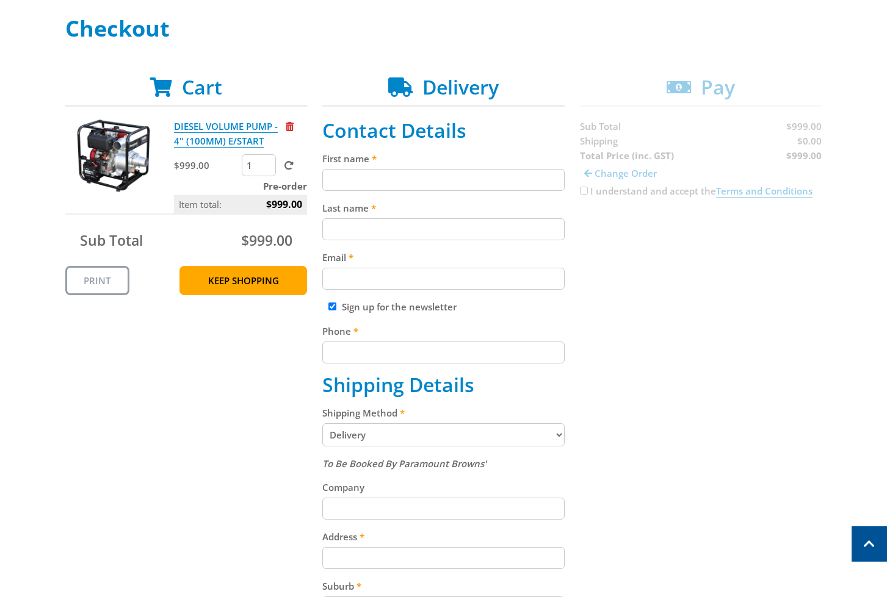
scroll to position [173, 0]
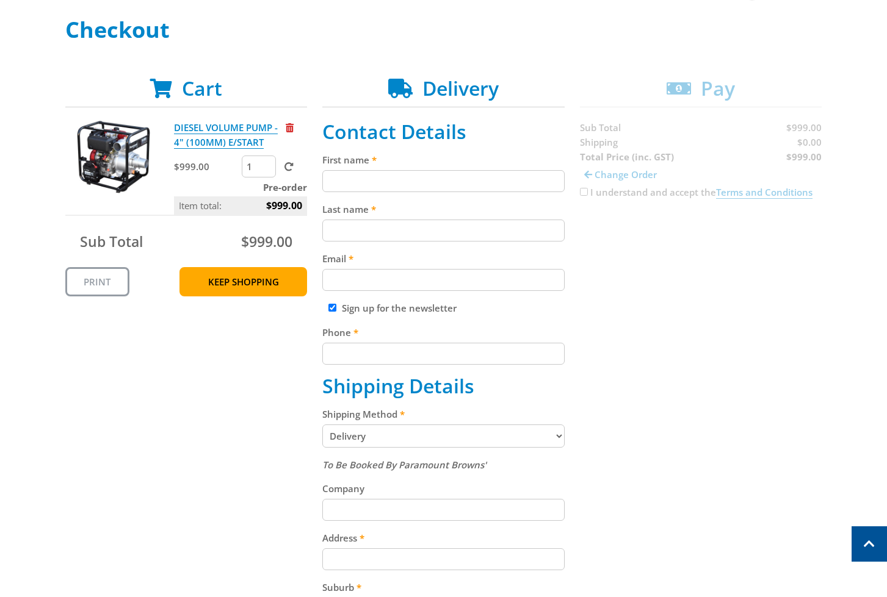
click at [381, 176] on input "First name" at bounding box center [443, 181] width 242 height 22
paste input "[PERSON_NAME]"
type input "[PERSON_NAME]"
paste input "[PERSON_NAME]"
click at [346, 224] on input "[PERSON_NAME]" at bounding box center [443, 231] width 242 height 22
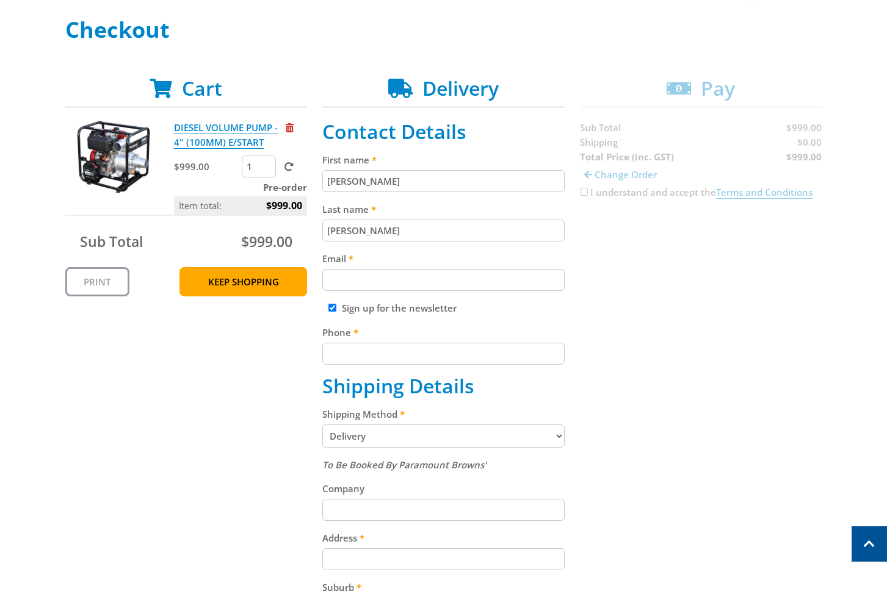
type input "[PERSON_NAME]"
click at [363, 275] on input "Email" at bounding box center [443, 280] width 242 height 22
paste input "[EMAIL_ADDRESS][DOMAIN_NAME]"
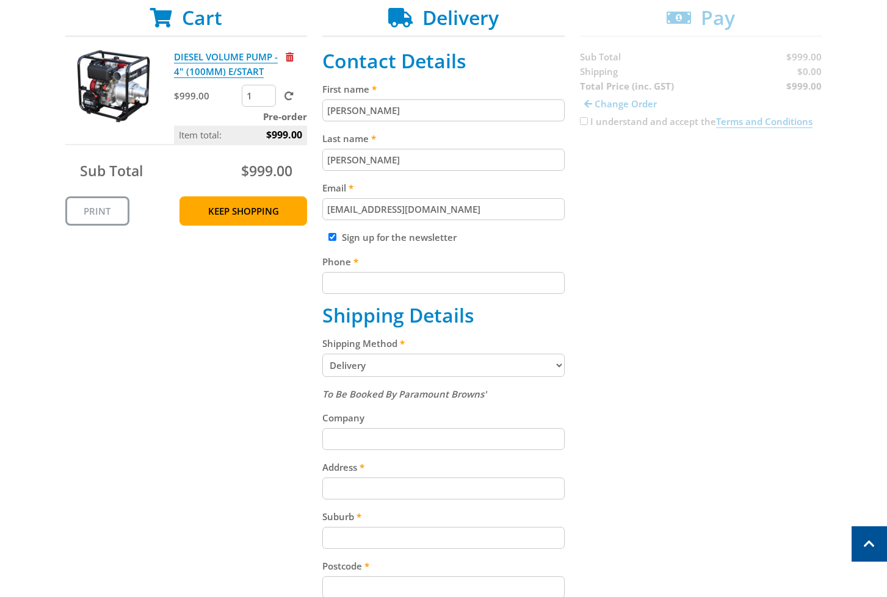
scroll to position [247, 0]
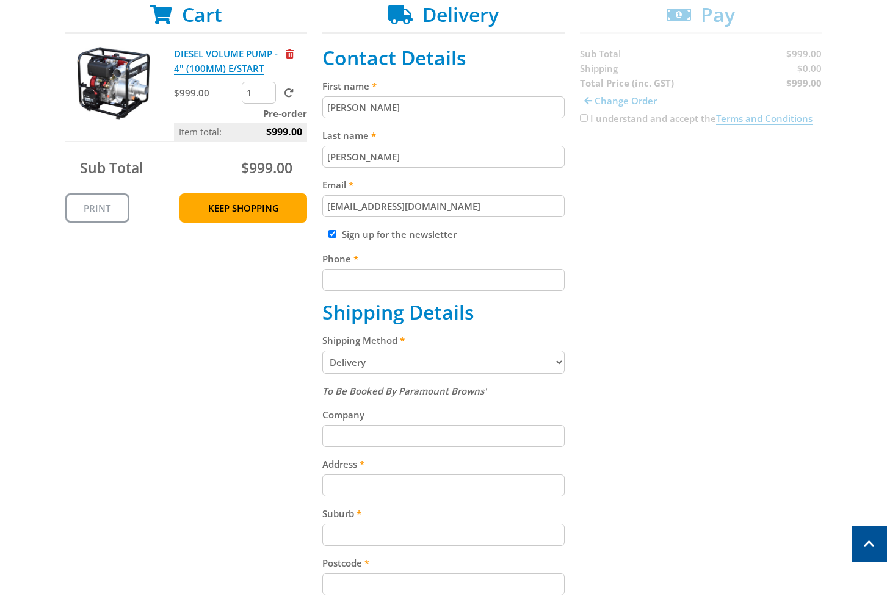
type input "[EMAIL_ADDRESS][DOMAIN_NAME]"
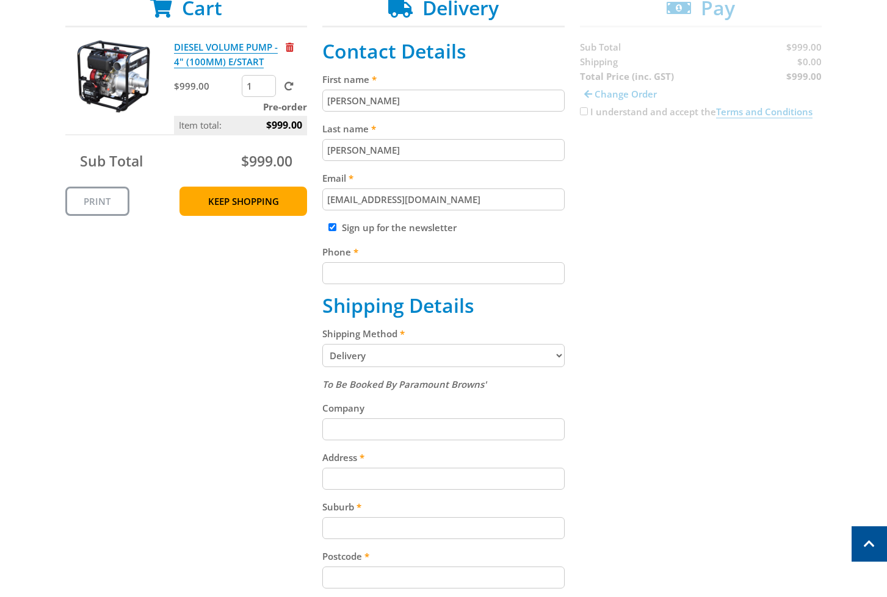
scroll to position [261, 0]
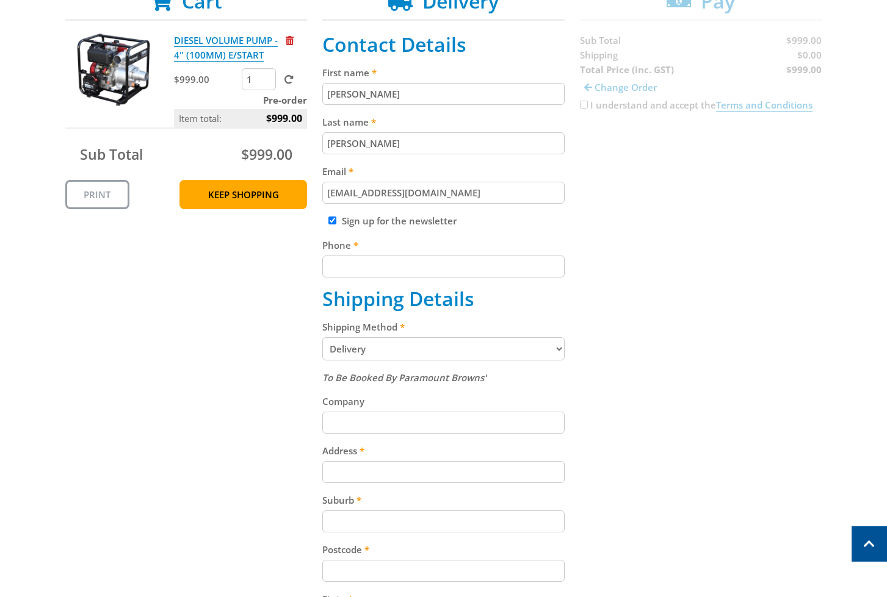
drag, startPoint x: 375, startPoint y: 286, endPoint x: 372, endPoint y: 265, distance: 20.4
click at [374, 272] on fieldset "Contact Details First name [PERSON_NAME] Last name [PERSON_NAME] Email [EMAIL_A…" at bounding box center [443, 413] width 242 height 760
click at [372, 265] on input "Phone" at bounding box center [443, 267] width 242 height 22
paste input "[PHONE_NUMBER]"
type input "[PHONE_NUMBER]"
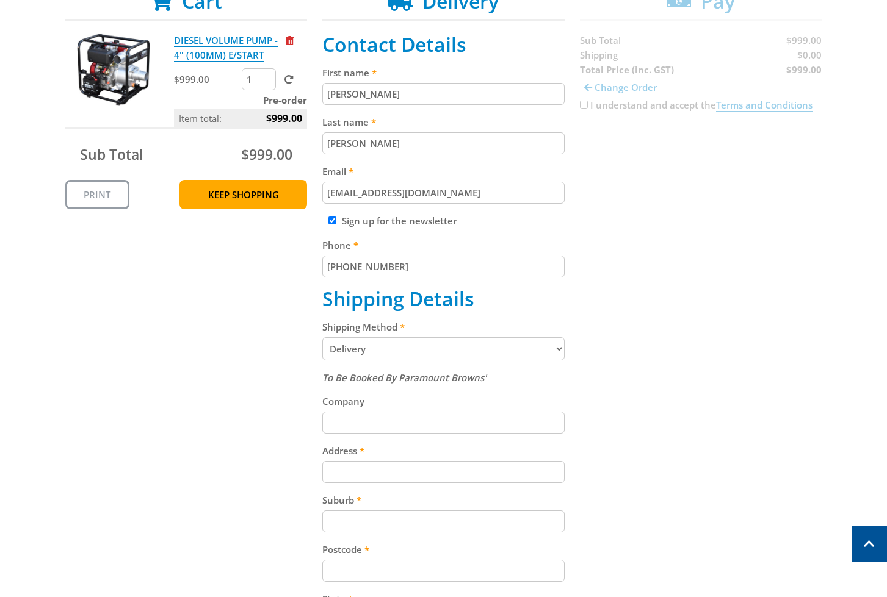
click at [359, 223] on label "Sign up for the newsletter" at bounding box center [399, 221] width 115 height 12
click at [336, 223] on input "Sign up for the newsletter" at bounding box center [332, 221] width 8 height 8
checkbox input "false"
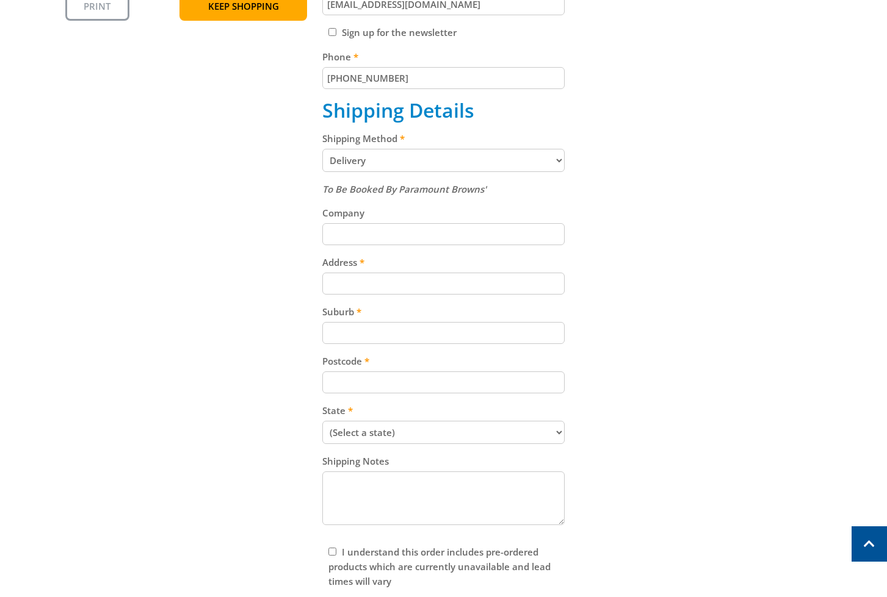
scroll to position [450, 0]
click at [404, 305] on div "To Be Booked By Paramount Browns' Company Address Suburb Postcode State (Select…" at bounding box center [443, 354] width 242 height 347
paste input "[STREET_ADDRESS]"
click at [393, 291] on input "[STREET_ADDRESS]" at bounding box center [443, 283] width 242 height 22
type input "[STREET_ADDRESS]"
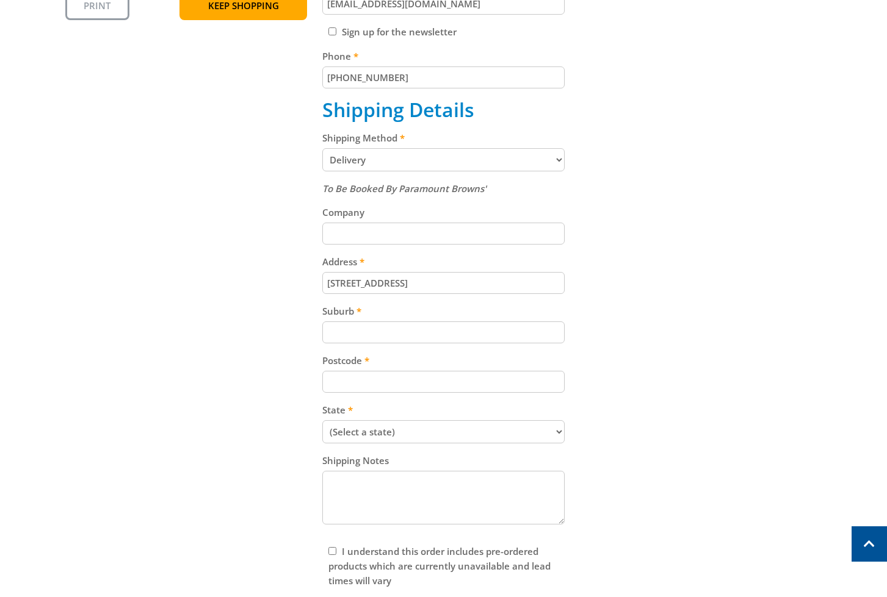
click at [345, 328] on input "Suburb" at bounding box center [443, 333] width 242 height 22
paste input "Gepps Cross"
type input "Gepps Cross"
drag, startPoint x: 419, startPoint y: 369, endPoint x: 413, endPoint y: 379, distance: 11.2
click at [415, 378] on div "Postcode" at bounding box center [443, 373] width 242 height 40
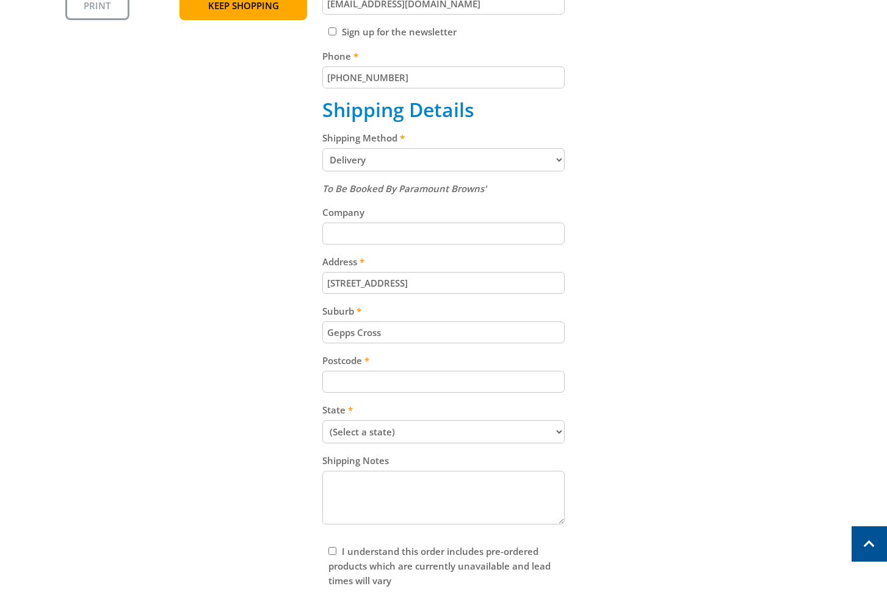
click at [407, 382] on input "Postcode" at bounding box center [443, 382] width 242 height 22
paste input "5094"
type input "5094"
click at [456, 438] on select "(Select a state) [GEOGRAPHIC_DATA] [GEOGRAPHIC_DATA] [GEOGRAPHIC_DATA] [GEOGRAP…" at bounding box center [443, 431] width 242 height 23
select select "SA"
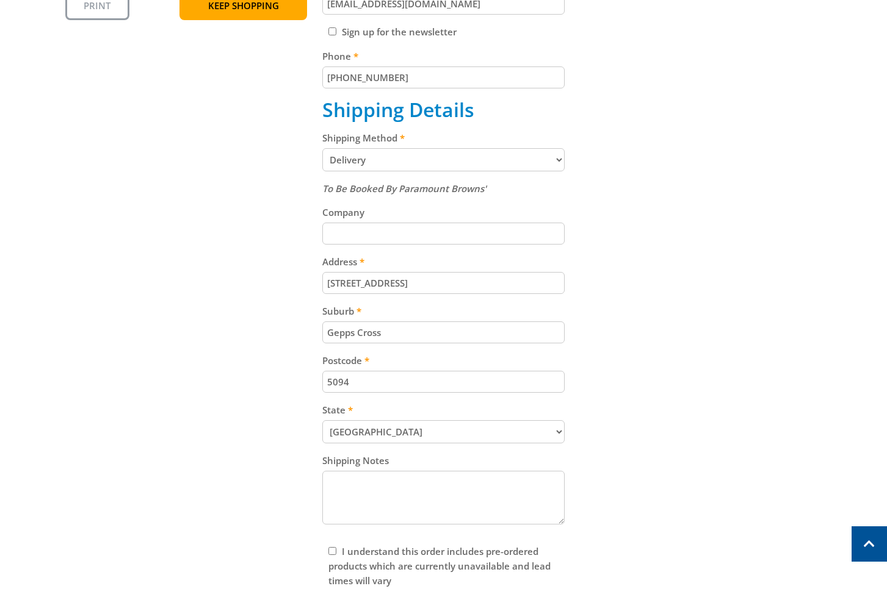
click at [698, 392] on div "Cart DIESEL VOLUME PUMP - 4" (100MM) E/START $999.00 1 Pre-order Item total: $9…" at bounding box center [443, 223] width 757 height 846
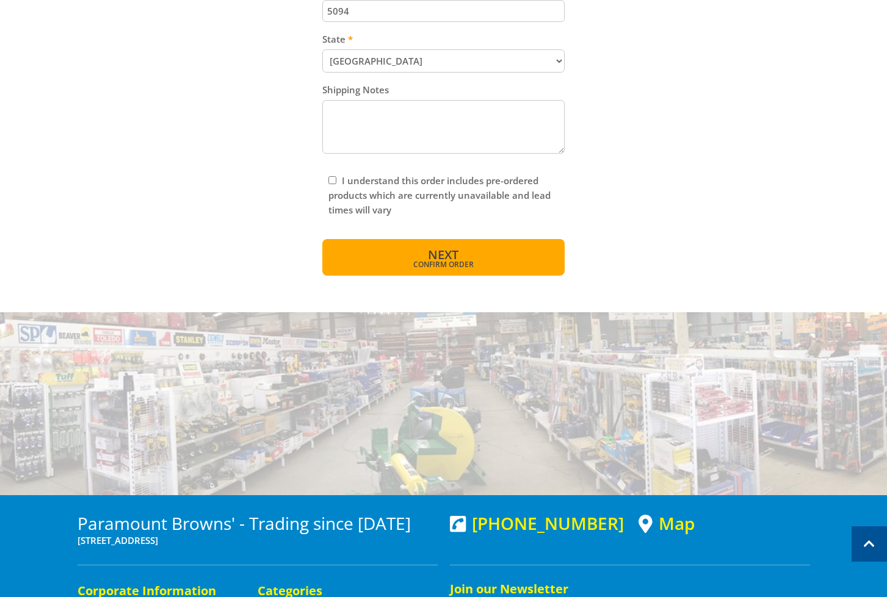
click at [344, 253] on button "Next Confirm order" at bounding box center [443, 257] width 242 height 37
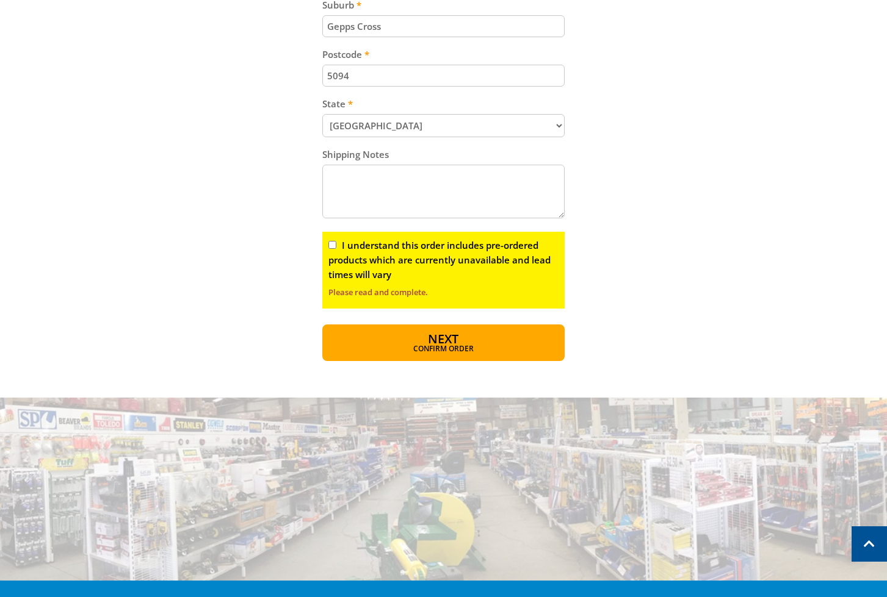
click at [401, 250] on label "I understand this order includes pre-ordered products which are currently unava…" at bounding box center [439, 259] width 222 height 41
click at [336, 249] on input "I understand this order includes pre-ordered products which are currently unava…" at bounding box center [332, 245] width 8 height 8
checkbox input "true"
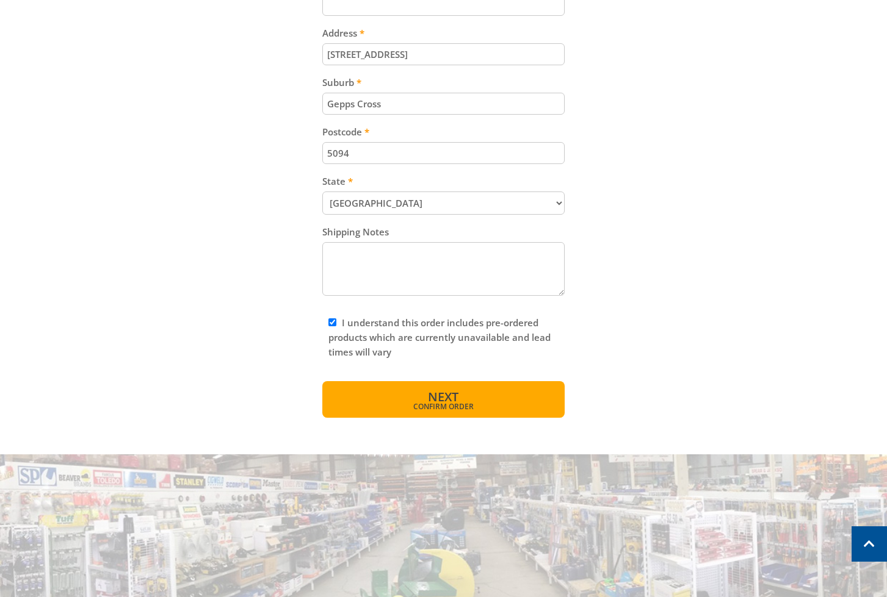
click at [454, 398] on span "Next" at bounding box center [443, 397] width 31 height 16
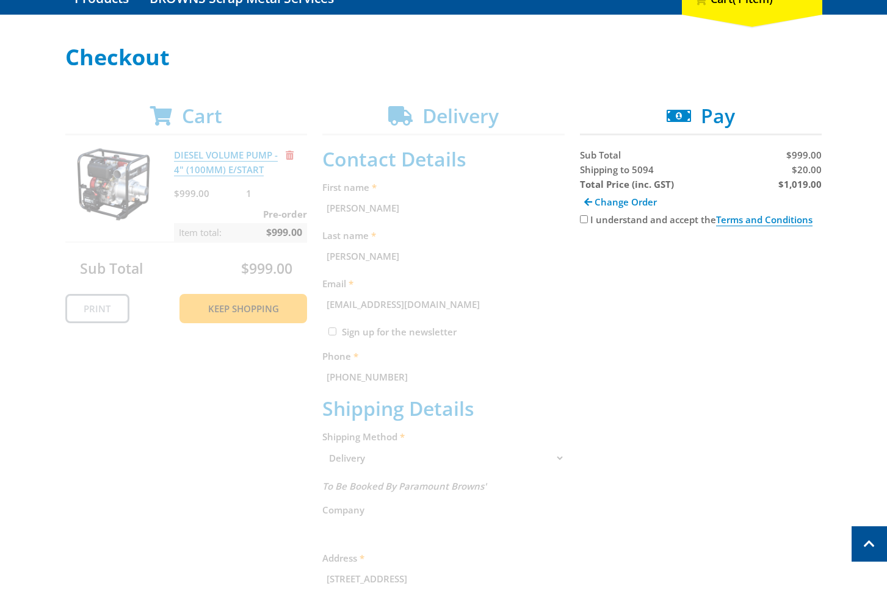
scroll to position [23, 0]
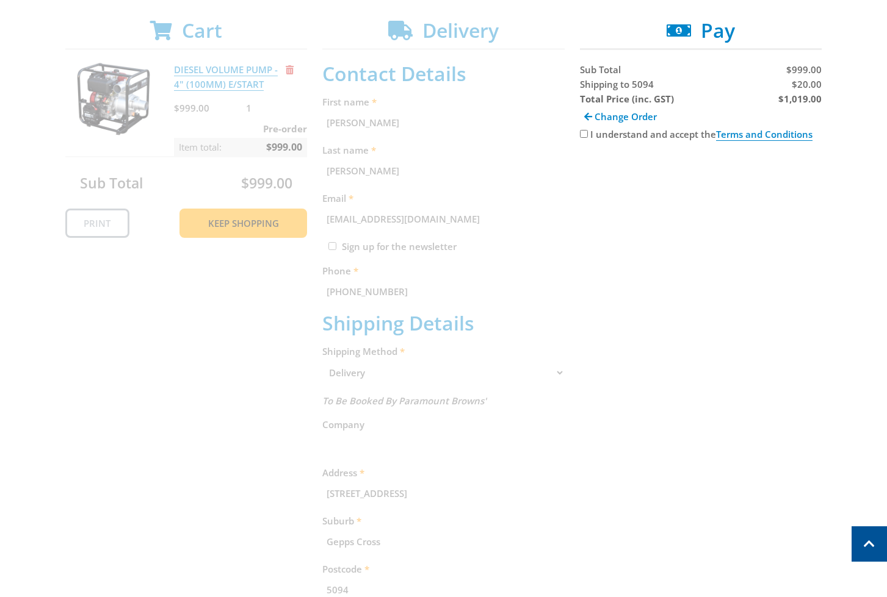
click at [657, 136] on label "I understand and accept the Terms and Conditions" at bounding box center [701, 134] width 222 height 13
click at [588, 136] on input "I understand and accept the Terms and Conditions" at bounding box center [584, 134] width 8 height 8
checkbox input "true"
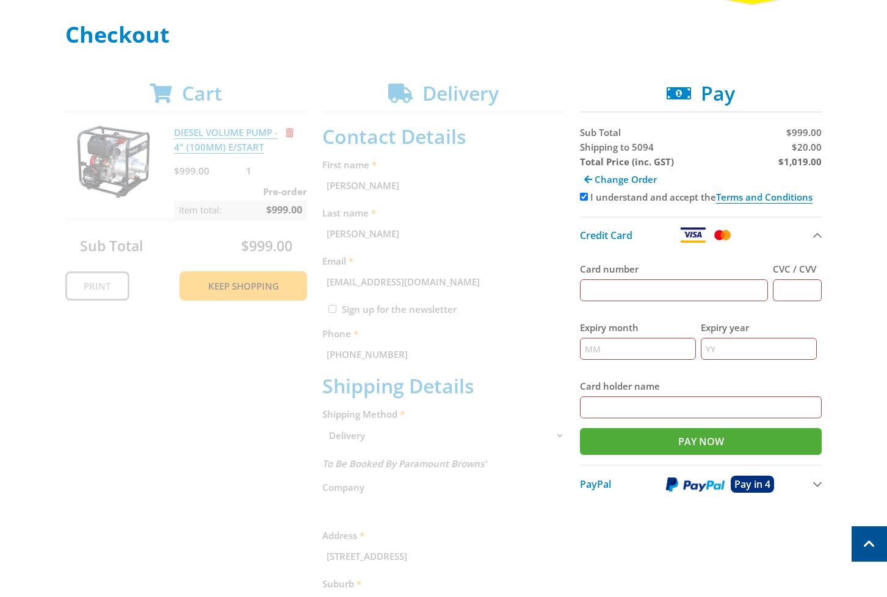
scroll to position [151, 0]
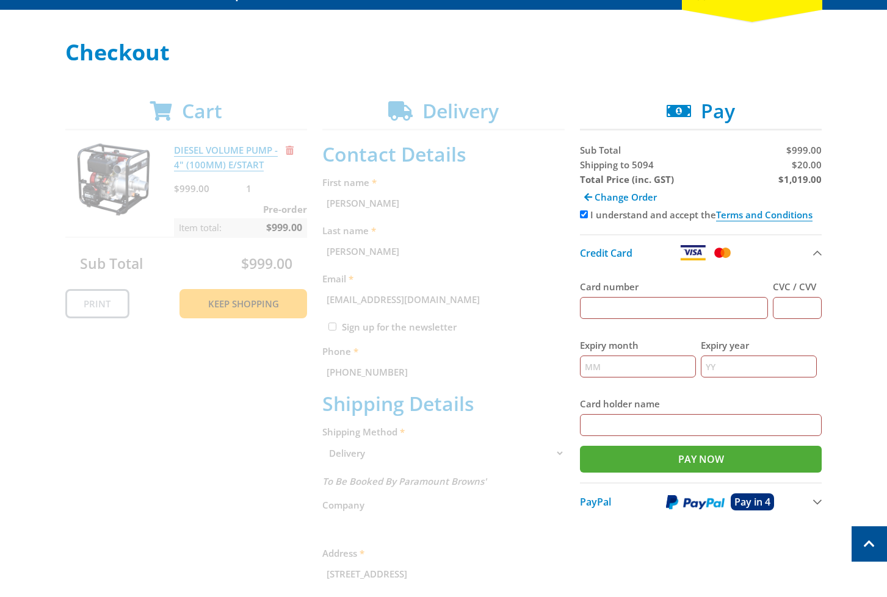
click at [609, 300] on input "Card number" at bounding box center [674, 308] width 189 height 22
type input "[CREDIT_CARD_NUMBER]"
type input "123"
type input "12"
type input "2025"
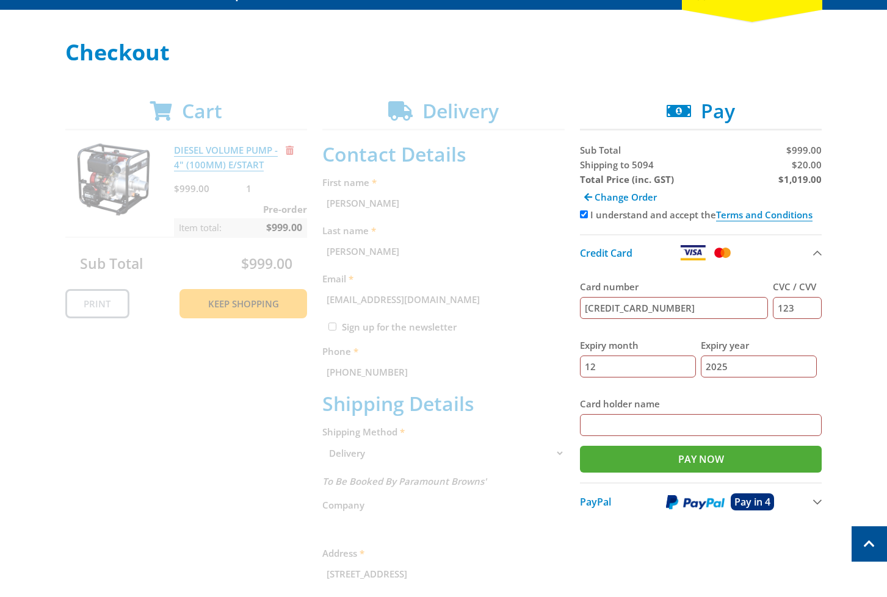
type input "[PERSON_NAME]"
click at [611, 87] on p at bounding box center [443, 81] width 757 height 15
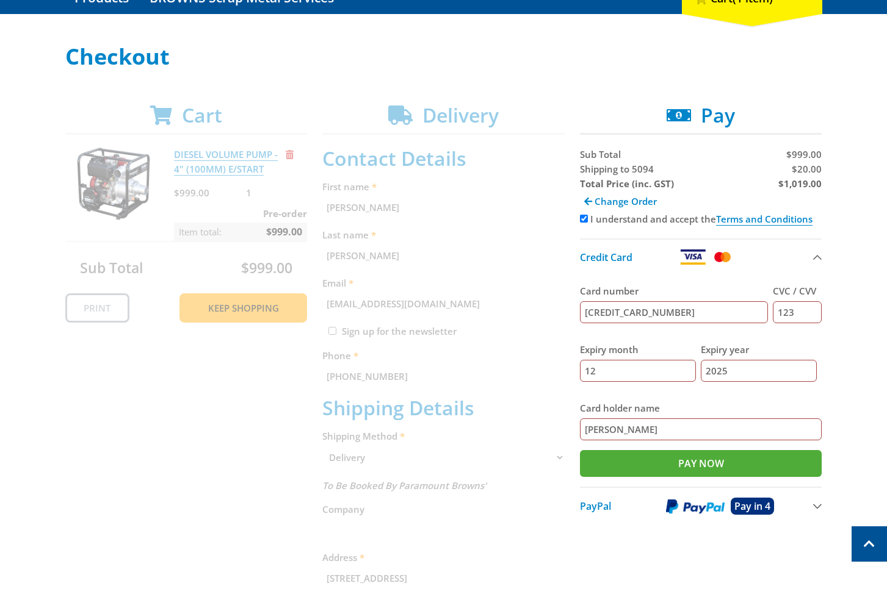
scroll to position [87, 0]
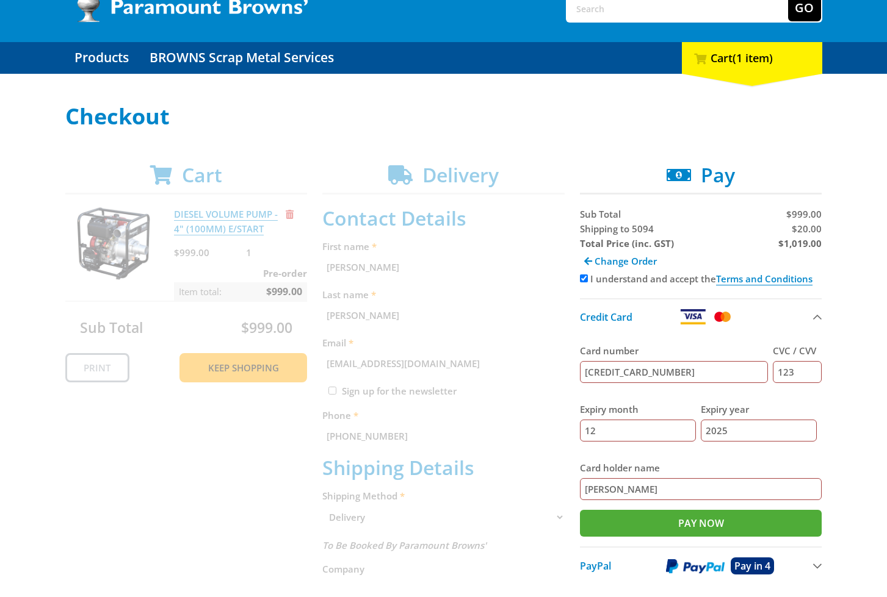
click at [597, 233] on span "Shipping to 5094" at bounding box center [617, 229] width 74 height 12
copy span "Shipping"
click at [809, 233] on span "$20.00" at bounding box center [807, 229] width 30 height 12
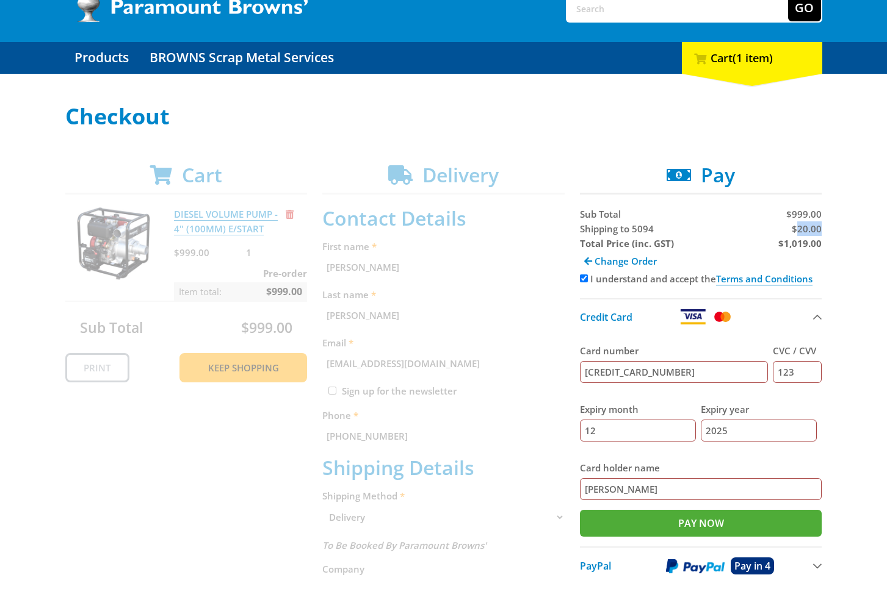
copy span "20.00"
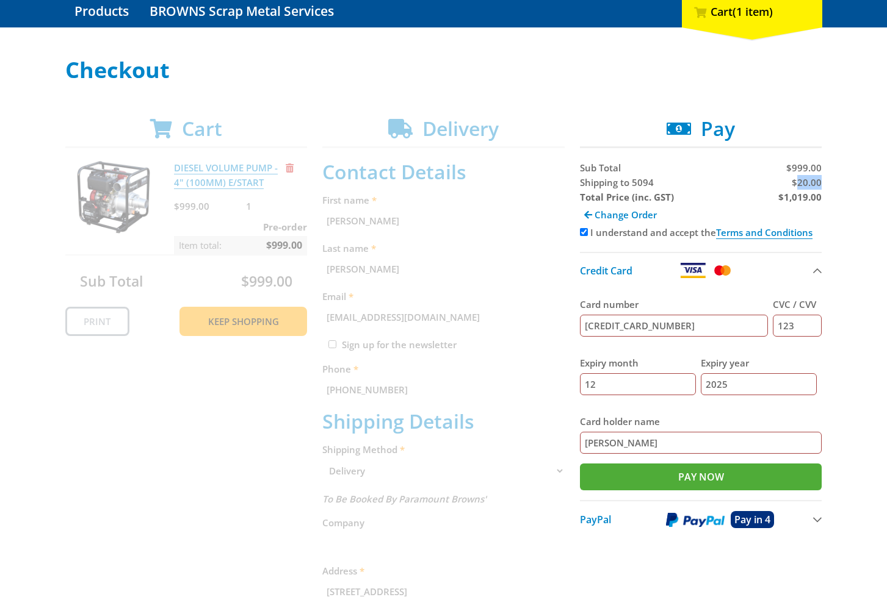
scroll to position [134, 0]
click at [810, 191] on strong "$1,019.00" at bounding box center [799, 196] width 43 height 12
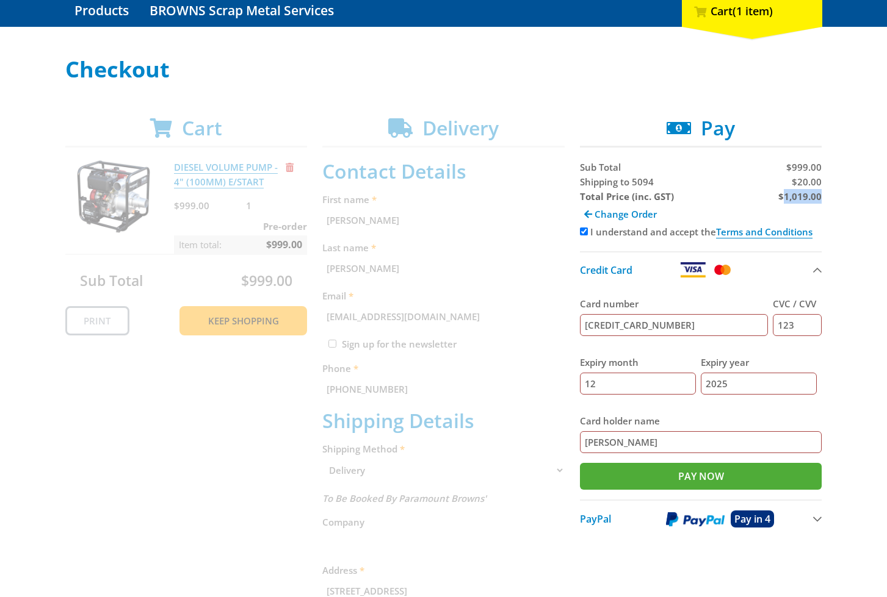
click at [810, 191] on strong "$1,019.00" at bounding box center [799, 196] width 43 height 12
copy strong "1,019.00"
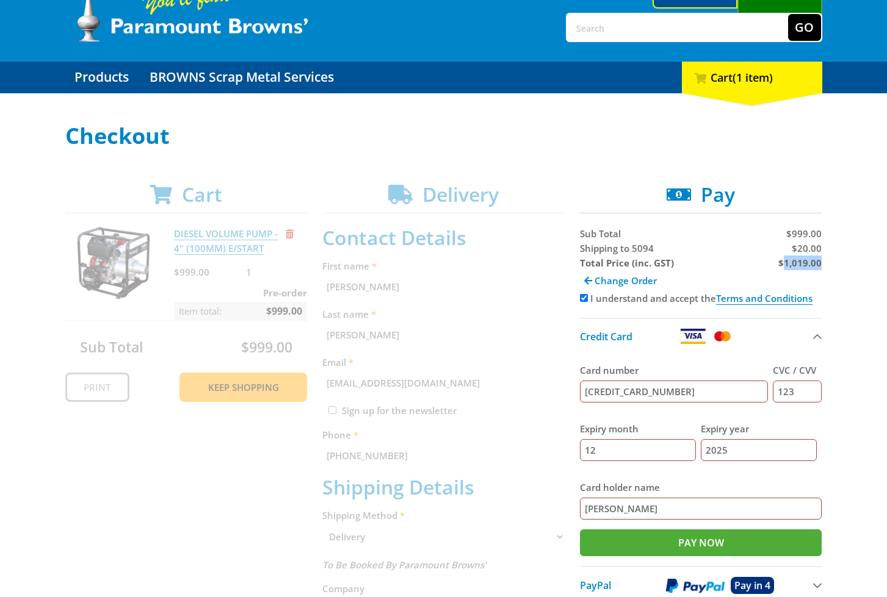
scroll to position [53, 0]
